Goal: Go to known website: Access a specific website the user already knows

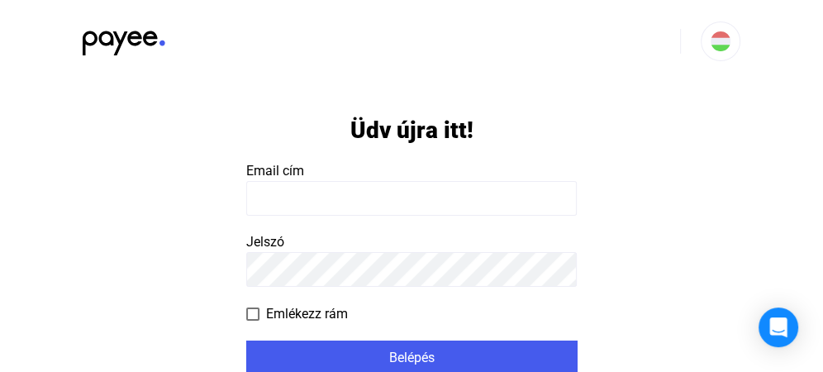
click at [331, 174] on payee-form-field "Email cím" at bounding box center [411, 188] width 331 height 55
click at [313, 192] on input at bounding box center [411, 198] width 331 height 35
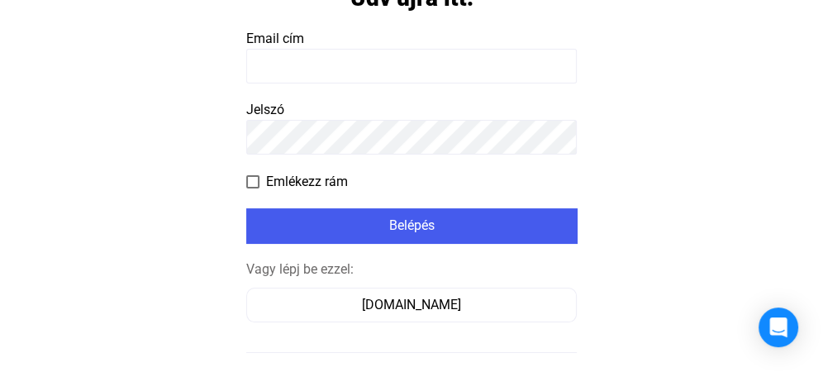
scroll to position [134, 0]
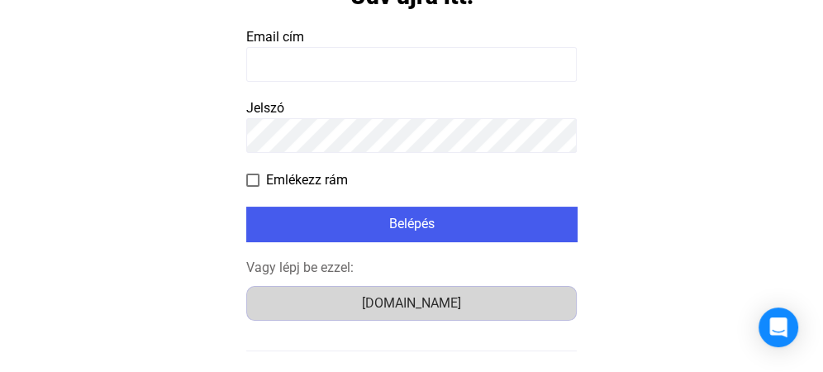
click at [424, 300] on div "[DOMAIN_NAME]" at bounding box center [411, 303] width 319 height 20
